Goal: Task Accomplishment & Management: Manage account settings

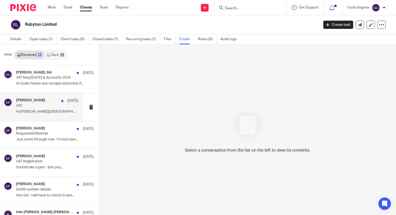
click at [43, 114] on p "Hi [PERSON_NAME][DEMOGRAPHIC_DATA] I thought I agreed to the..." at bounding box center [47, 112] width 62 height 4
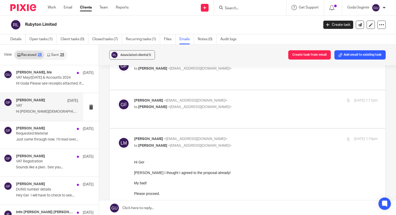
scroll to position [20, 0]
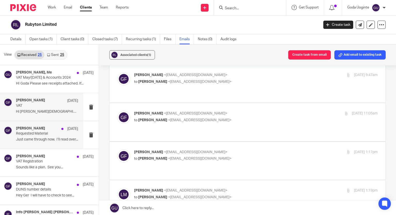
click at [46, 133] on p "Requested Material" at bounding box center [41, 134] width 50 height 4
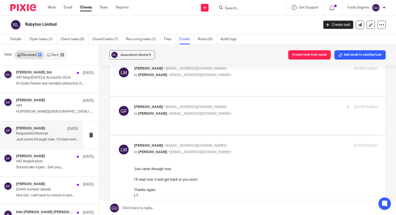
scroll to position [52, 0]
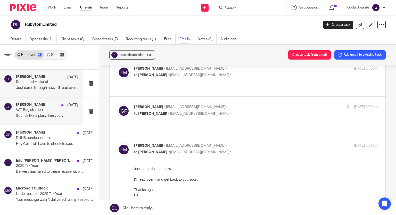
click at [38, 107] on div "[PERSON_NAME] [DATE]" at bounding box center [47, 105] width 62 height 5
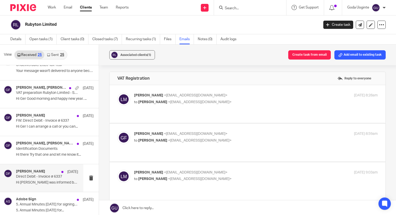
scroll to position [129, 0]
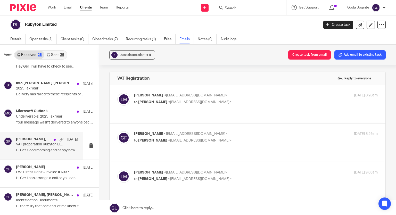
click at [42, 141] on div "[PERSON_NAME], [PERSON_NAME] [DATE]" at bounding box center [47, 139] width 62 height 5
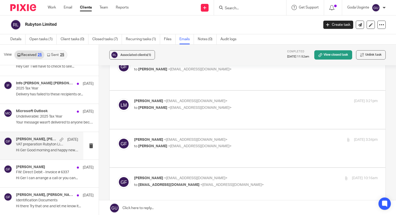
scroll to position [626, 0]
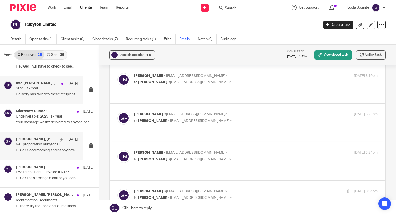
click at [34, 88] on p "2025 Tax Year" at bounding box center [41, 88] width 50 height 4
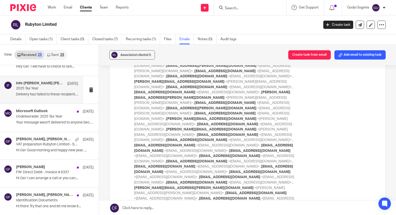
scroll to position [0, 0]
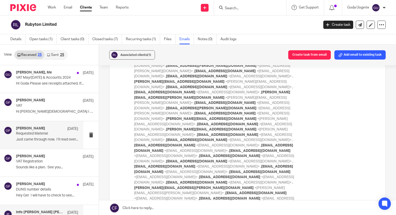
click at [35, 135] on p "Requested Material" at bounding box center [41, 134] width 50 height 4
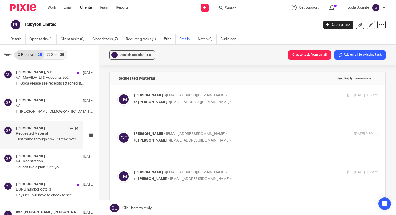
click at [216, 100] on p "to [PERSON_NAME] <[EMAIL_ADDRESS][DOMAIN_NAME]>" at bounding box center [215, 102] width 163 height 5
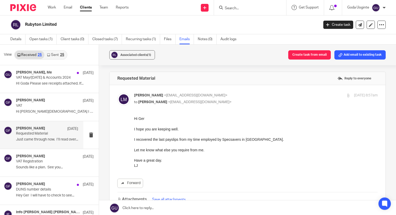
click at [216, 100] on p "to [PERSON_NAME] <[EMAIL_ADDRESS][DOMAIN_NAME]>" at bounding box center [215, 102] width 163 height 5
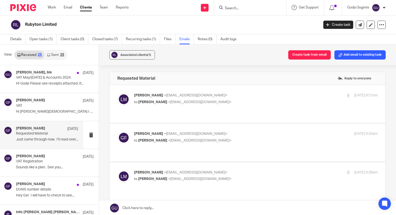
click at [223, 102] on p "to [PERSON_NAME] <[EMAIL_ADDRESS][DOMAIN_NAME]>" at bounding box center [215, 102] width 163 height 5
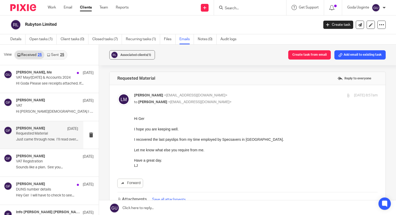
click at [225, 101] on p "to [PERSON_NAME] <[EMAIL_ADDRESS][DOMAIN_NAME]>" at bounding box center [215, 102] width 163 height 5
checkbox input "false"
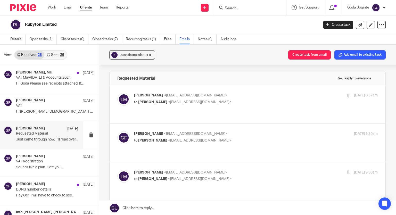
click at [214, 124] on label at bounding box center [248, 143] width 276 height 38
click at [117, 131] on input "checkbox" at bounding box center [117, 131] width 0 height 0
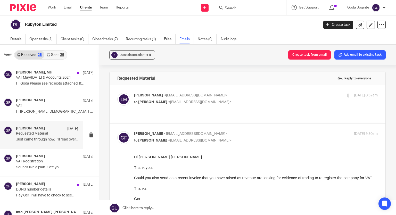
click at [214, 131] on p "[PERSON_NAME] <[EMAIL_ADDRESS][DOMAIN_NAME]>" at bounding box center [215, 133] width 163 height 5
checkbox input "false"
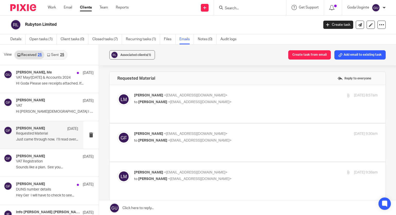
scroll to position [26, 0]
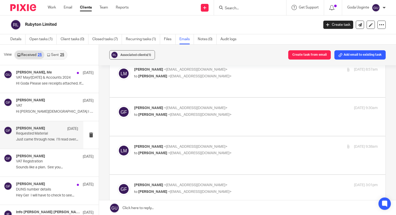
click at [203, 137] on label at bounding box center [248, 156] width 276 height 38
click at [117, 144] on input "checkbox" at bounding box center [117, 144] width 0 height 0
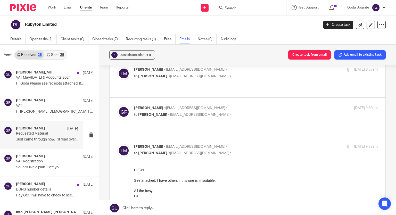
scroll to position [0, 0]
click at [204, 137] on label at bounding box center [248, 212] width 276 height 151
click at [117, 144] on input "checkbox" at bounding box center [117, 144] width 0 height 0
checkbox input "false"
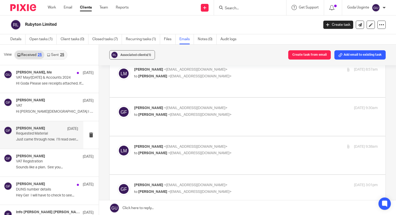
scroll to position [103, 0]
click at [211, 144] on p "[PERSON_NAME] <[EMAIL_ADDRESS][DOMAIN_NAME]>" at bounding box center [215, 146] width 163 height 5
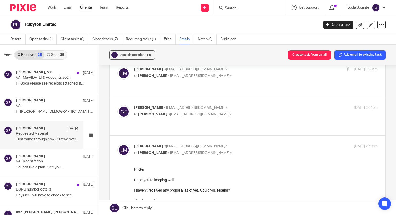
scroll to position [0, 0]
click at [211, 144] on p "[PERSON_NAME] <[EMAIL_ADDRESS][DOMAIN_NAME]>" at bounding box center [215, 146] width 163 height 5
checkbox input "false"
click at [194, 182] on div "[PERSON_NAME] <[EMAIL_ADDRESS][DOMAIN_NAME]> to [PERSON_NAME] <[EMAIL_ADDRESS][…" at bounding box center [215, 188] width 163 height 12
checkbox input "true"
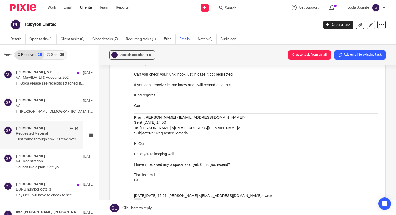
scroll to position [361, 0]
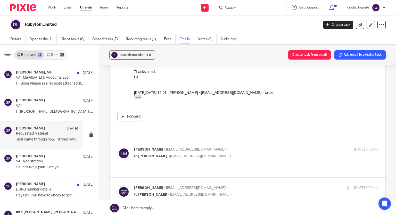
click at [218, 147] on p "[PERSON_NAME] <[EMAIL_ADDRESS][DOMAIN_NAME]>" at bounding box center [215, 149] width 163 height 5
checkbox input "true"
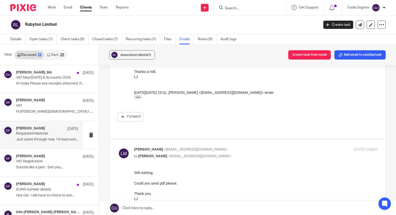
scroll to position [490, 0]
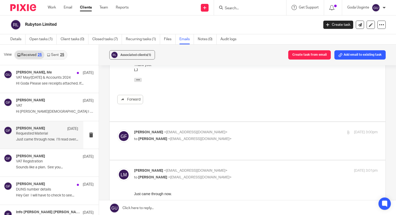
click at [230, 130] on div "[PERSON_NAME] <[EMAIL_ADDRESS][DOMAIN_NAME]> to [PERSON_NAME] <[EMAIL_ADDRESS][…" at bounding box center [256, 136] width 244 height 13
checkbox input "true"
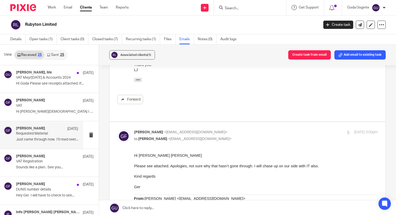
scroll to position [0, 0]
